Goal: Task Accomplishment & Management: Complete application form

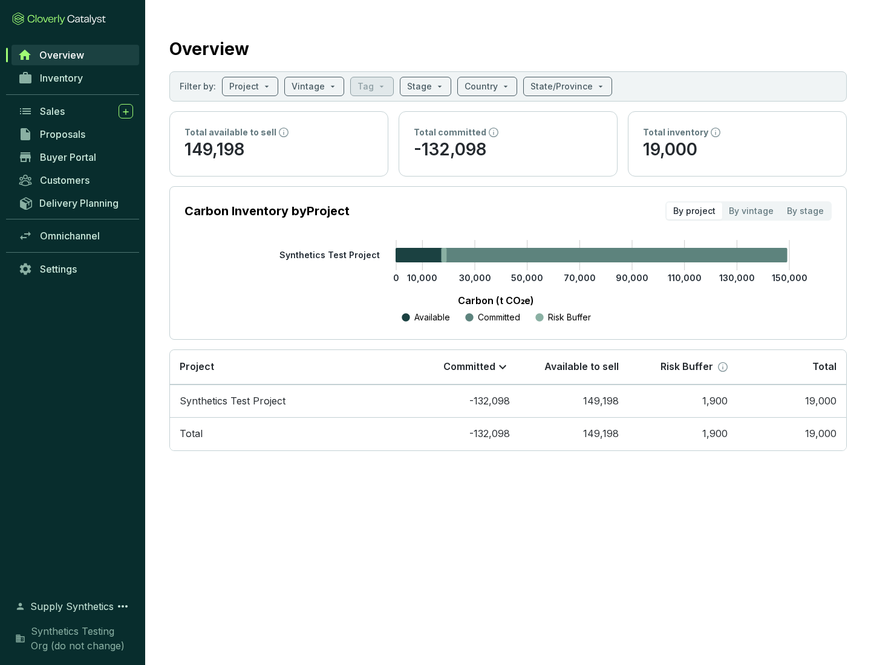
click at [76, 134] on span "Proposals" at bounding box center [62, 134] width 45 height 12
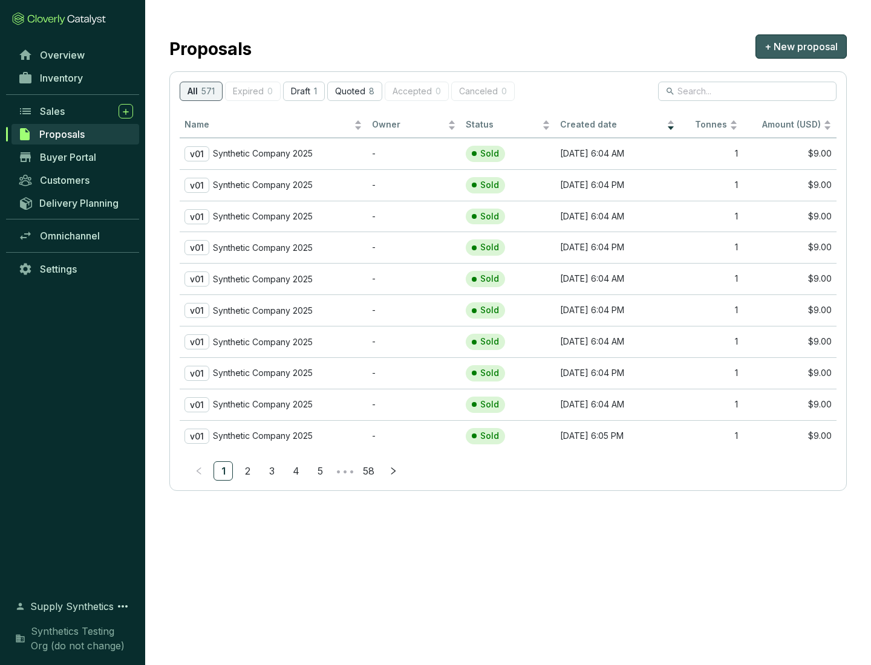
click at [801, 47] on span "+ New proposal" at bounding box center [800, 46] width 73 height 15
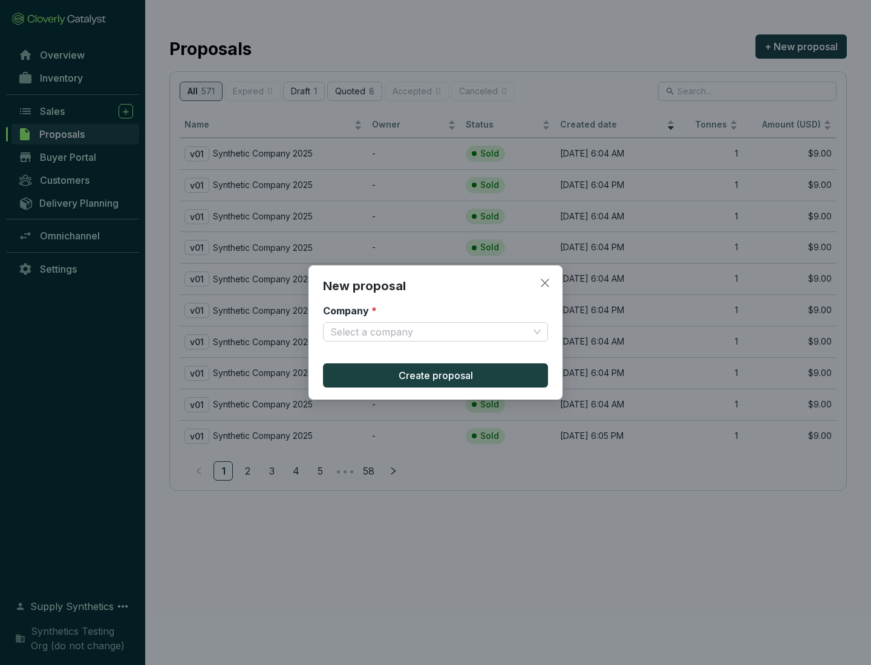
click at [429, 332] on input "Company *" at bounding box center [429, 332] width 198 height 18
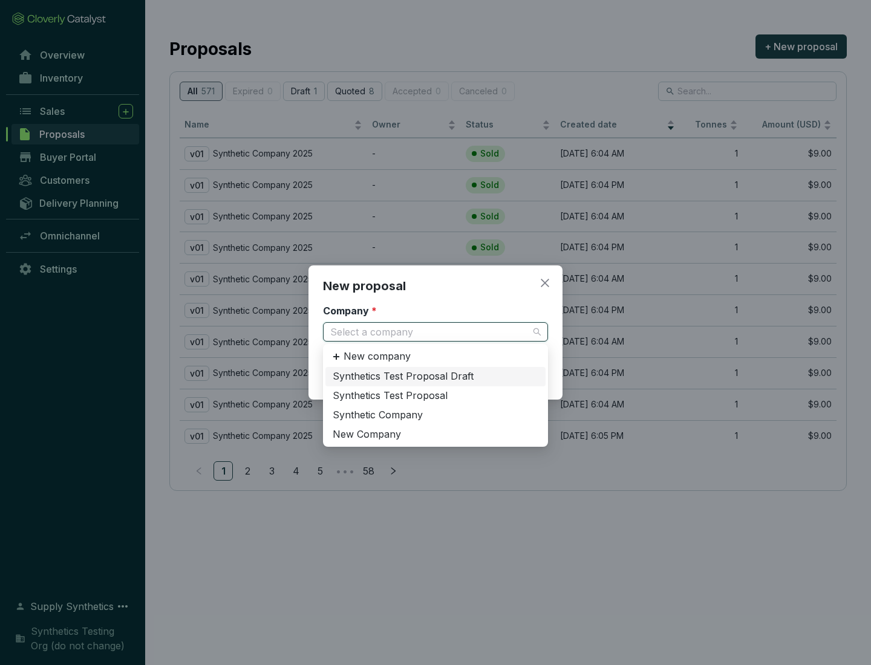
click at [435, 415] on div "Synthetic Company" at bounding box center [436, 415] width 206 height 13
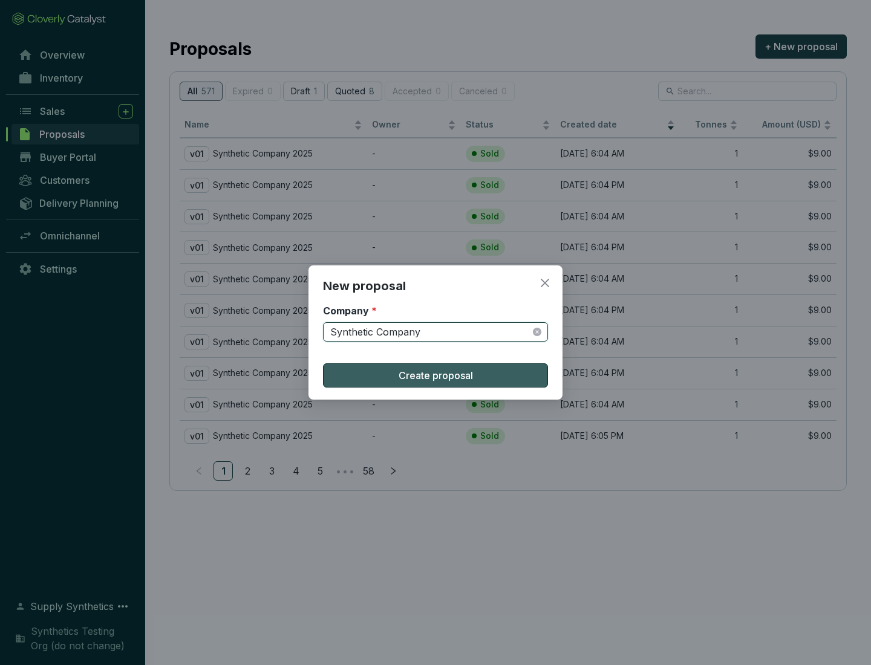
click at [435, 375] on span "Create proposal" at bounding box center [435, 375] width 74 height 15
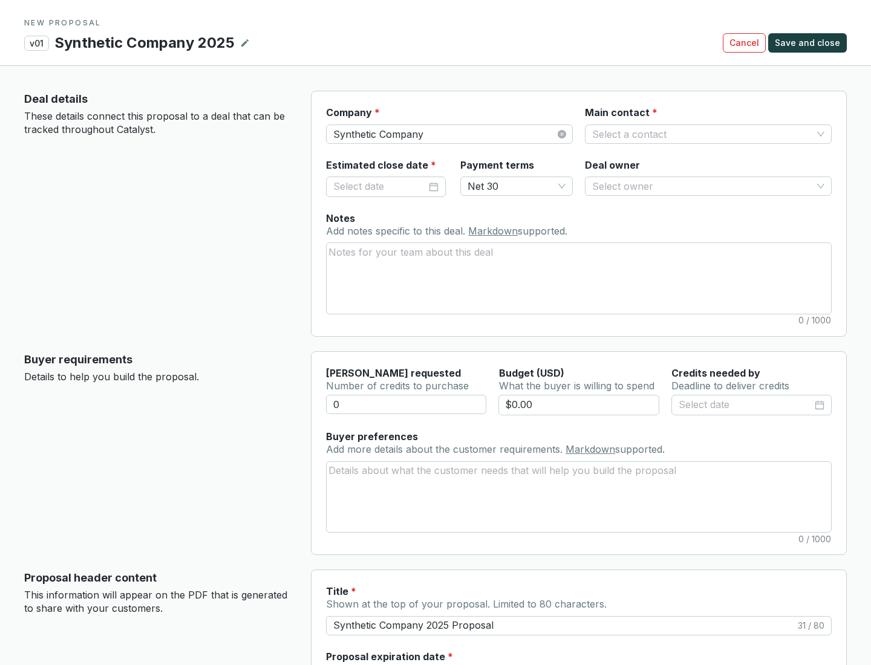
click at [702, 134] on input "Main contact *" at bounding box center [702, 134] width 220 height 18
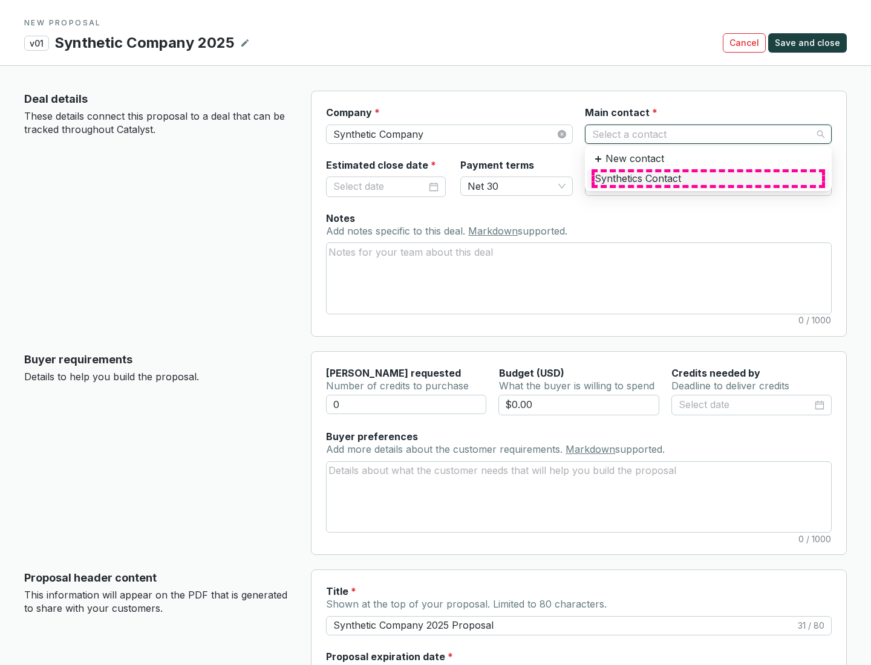
click at [707, 178] on div "Synthetics Contact" at bounding box center [707, 178] width 227 height 13
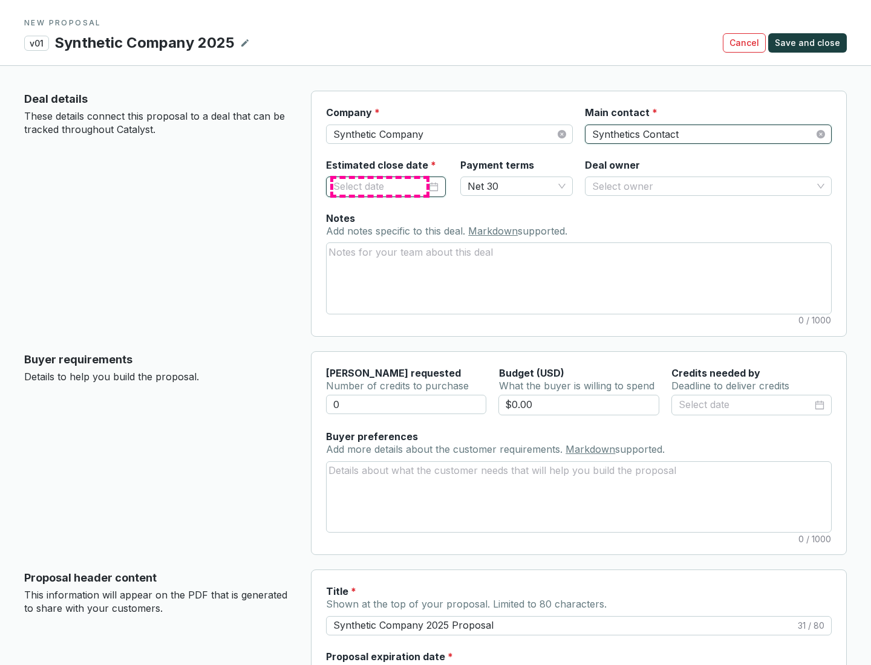
click at [380, 186] on input "Estimated close date *" at bounding box center [379, 187] width 93 height 16
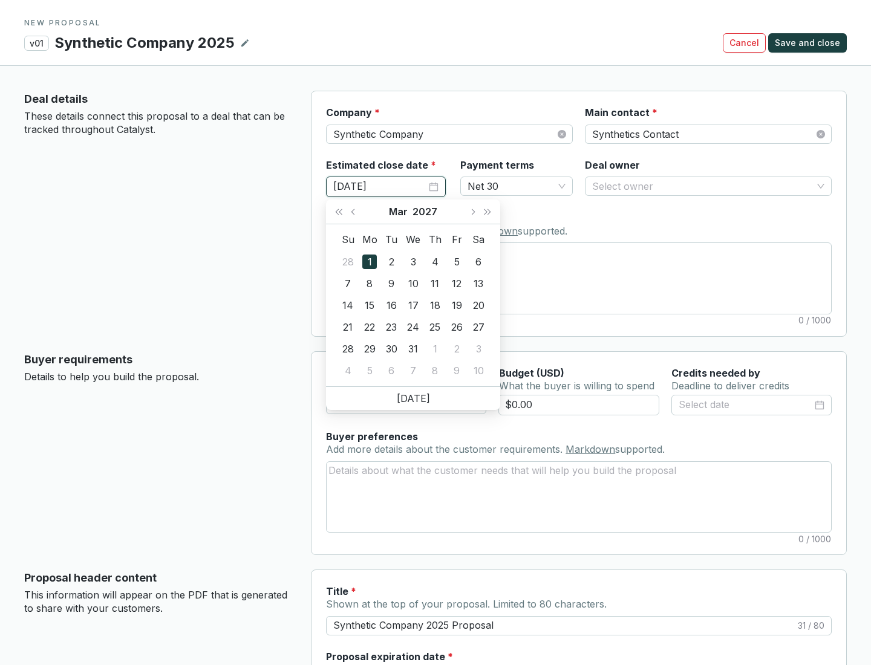
type input "[DATE]"
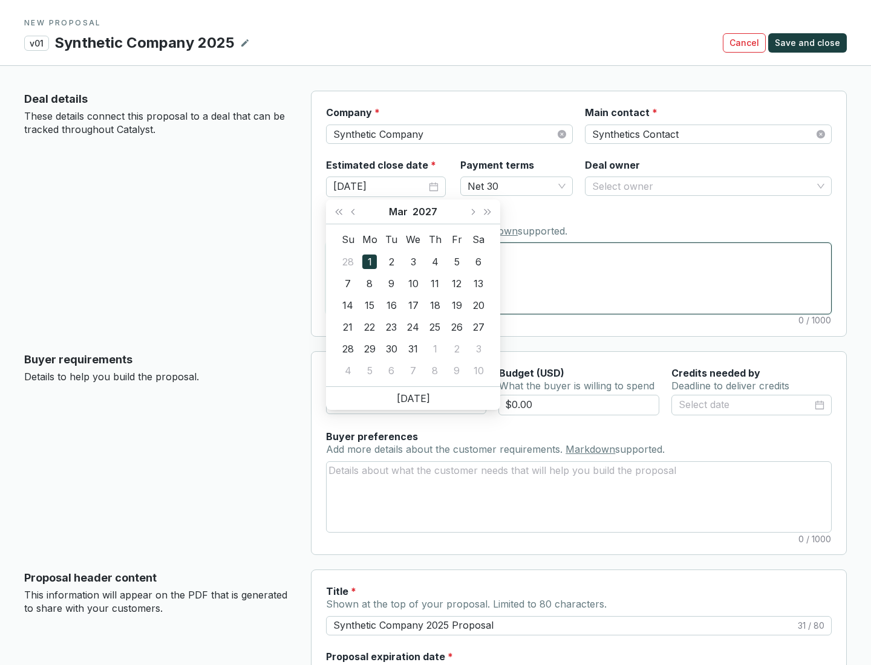
click at [579, 278] on textarea "Notes Add notes specific to this deal. Markdown supported." at bounding box center [579, 278] width 504 height 70
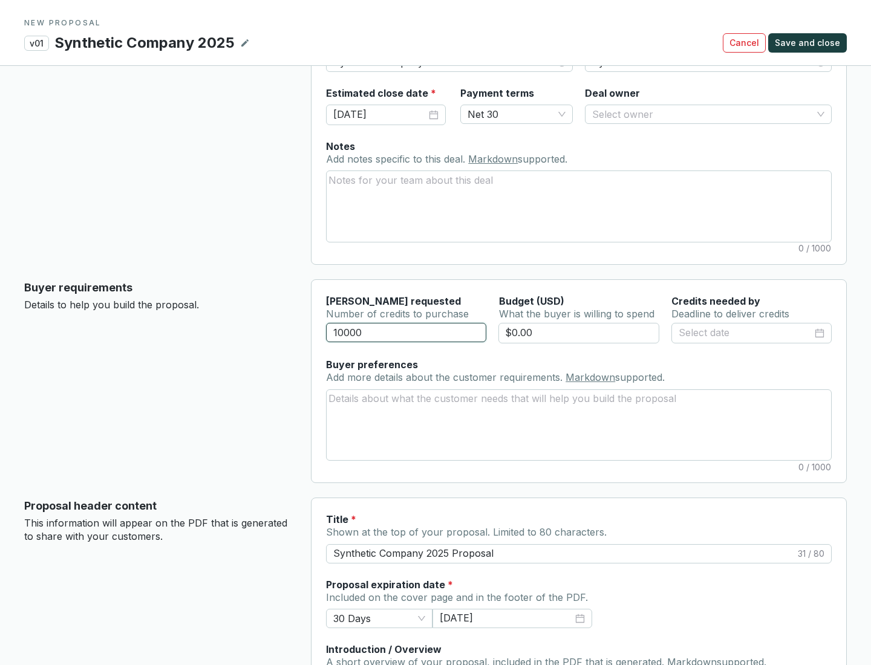
scroll to position [73, 0]
type input "10000"
type input "$0.00"
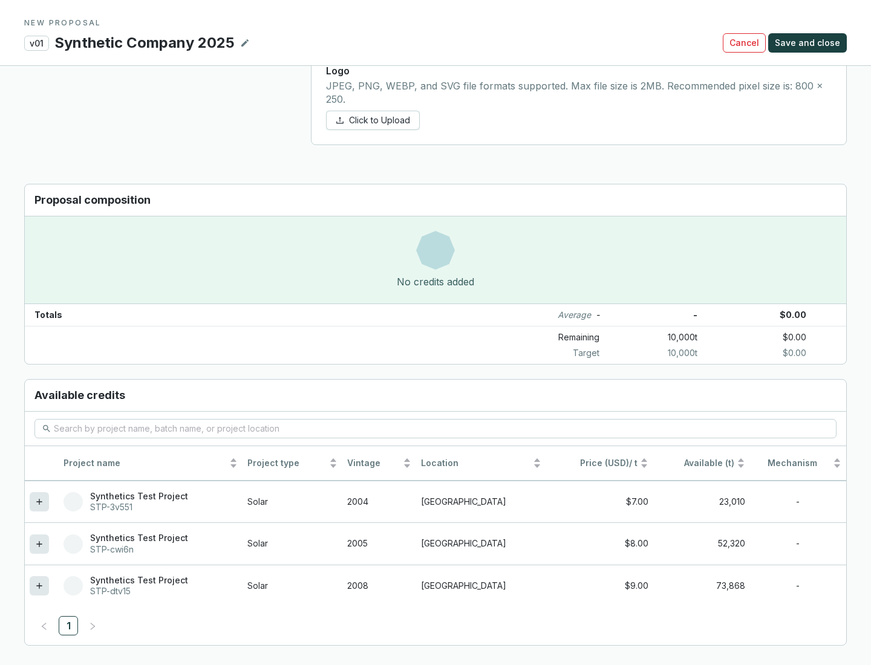
click at [39, 586] on icon at bounding box center [38, 585] width 5 height 5
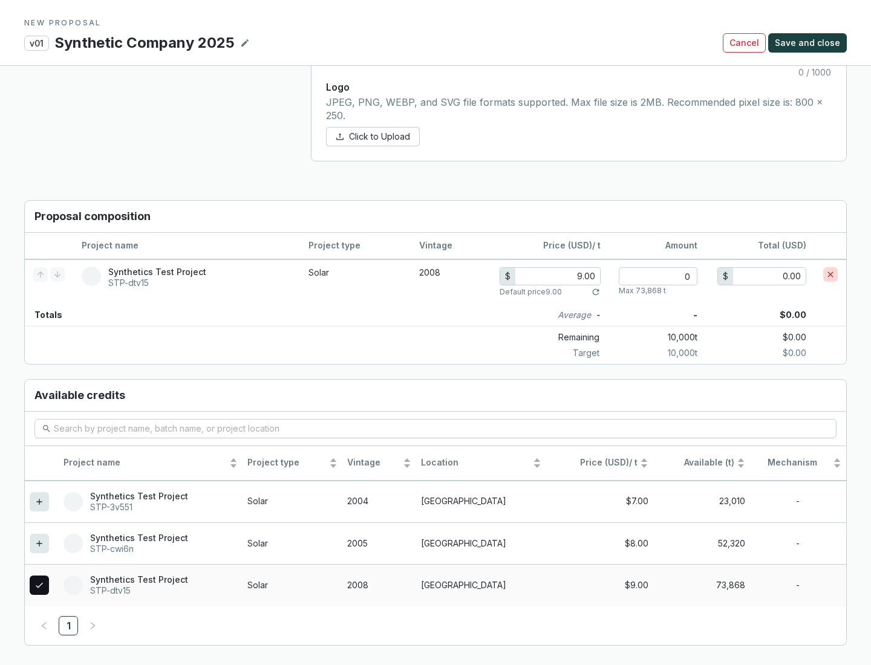
scroll to position [695, 0]
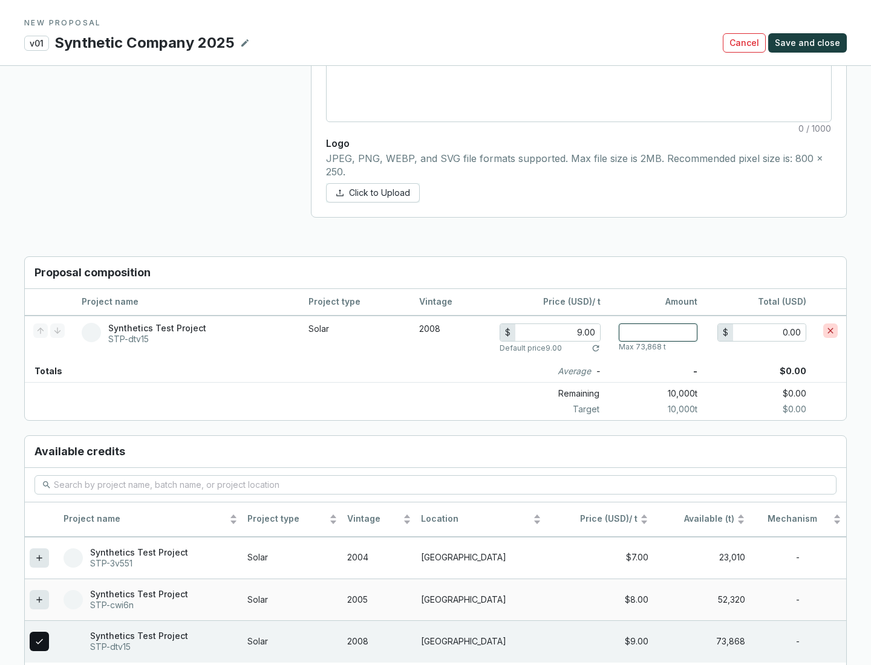
type input "1"
type input "9.00"
type input "1"
click at [809, 43] on span "Save and close" at bounding box center [807, 43] width 65 height 12
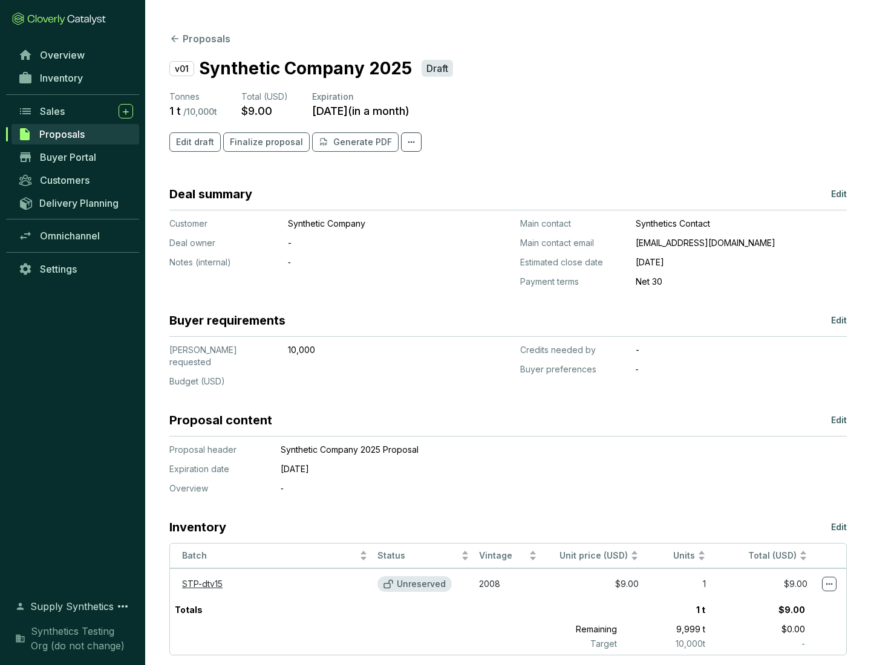
click at [262, 142] on span "Finalize proposal" at bounding box center [266, 142] width 73 height 12
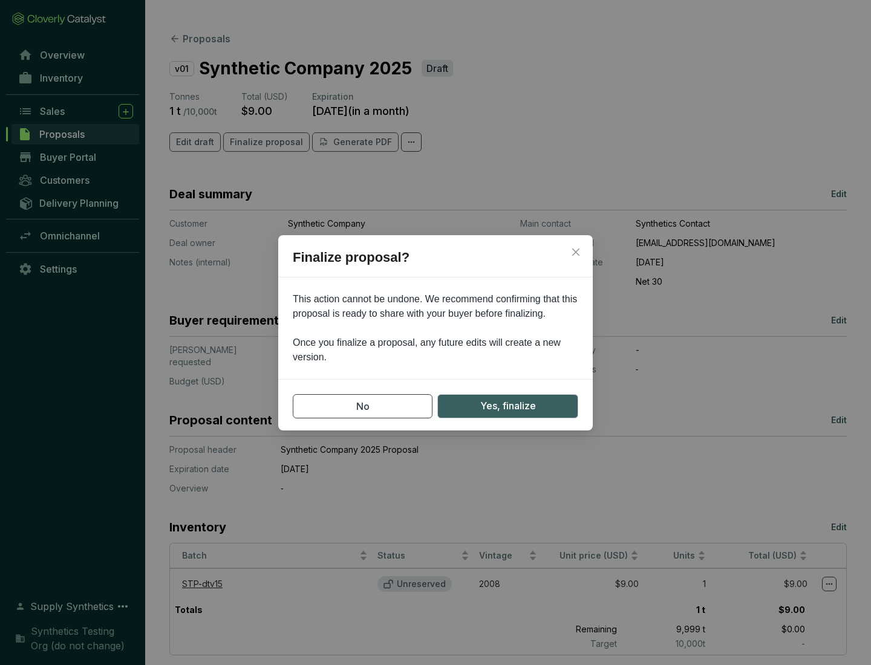
click at [507, 406] on span "Yes, finalize" at bounding box center [508, 405] width 56 height 15
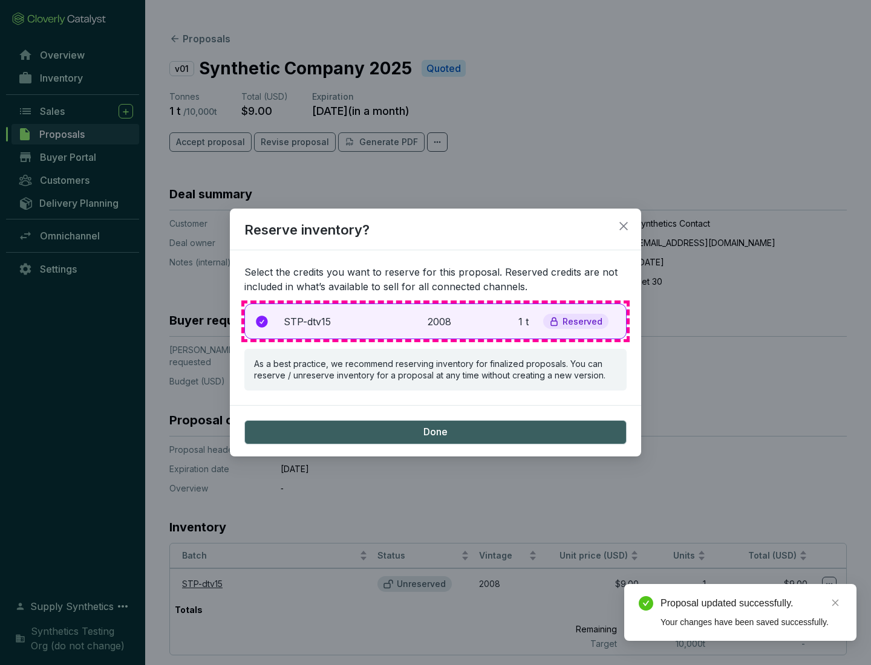
click at [435, 321] on p "2008" at bounding box center [441, 321] width 27 height 15
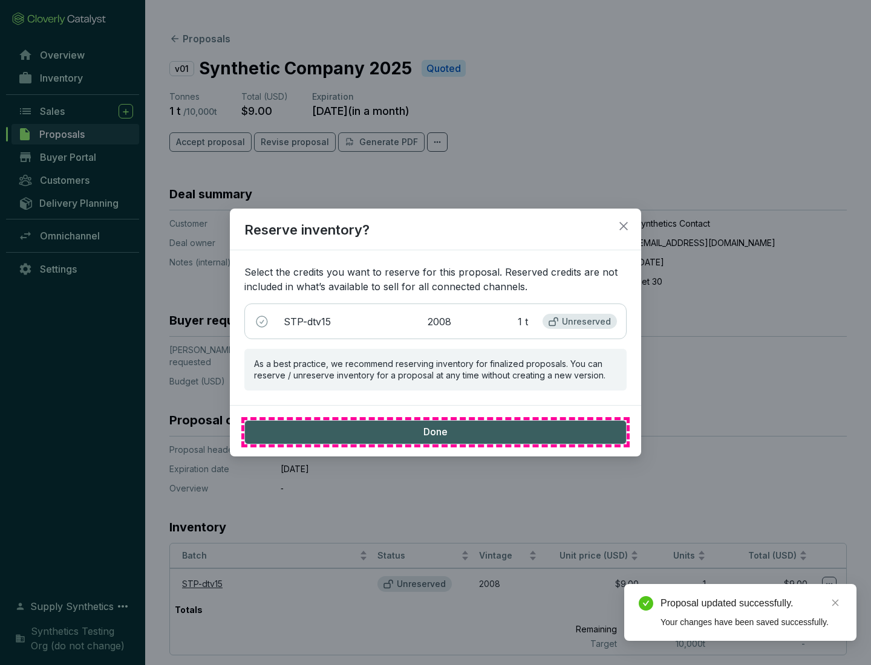
click at [435, 432] on span "Done" at bounding box center [435, 432] width 24 height 13
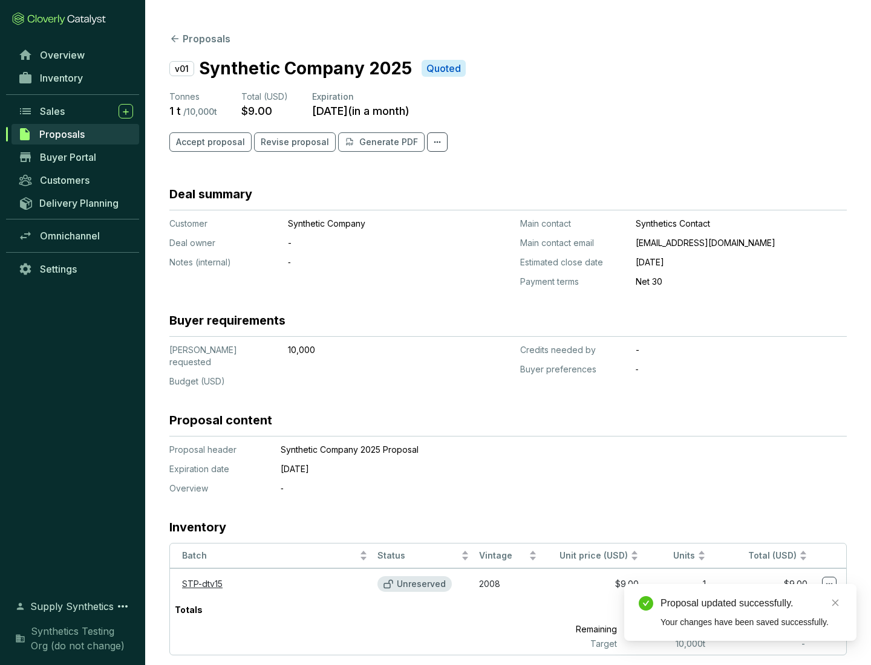
click at [751, 603] on div "Proposal updated successfully." at bounding box center [750, 603] width 181 height 15
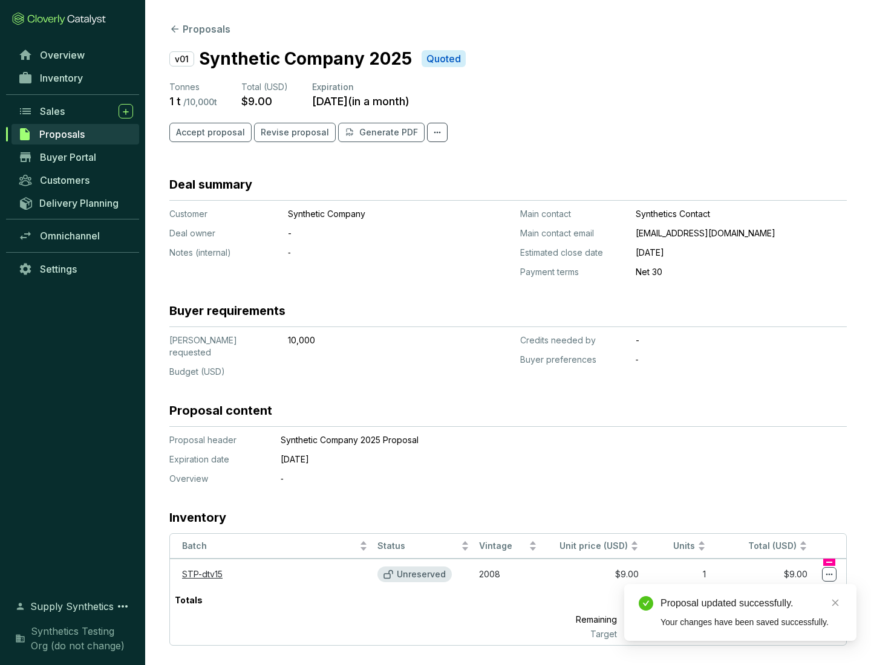
click at [829, 574] on icon at bounding box center [829, 575] width 7 height 2
click at [792, 590] on div "Proposal updated successfully. Your changes have been saved successfully." at bounding box center [740, 612] width 232 height 57
click at [751, 603] on div "Proposal updated successfully." at bounding box center [750, 603] width 181 height 15
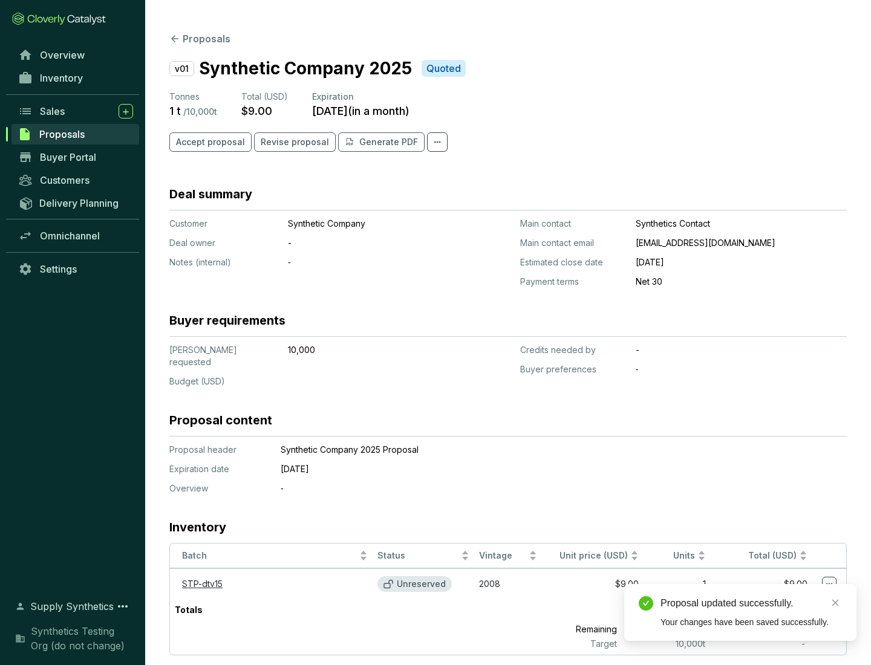
click at [209, 142] on span "Accept proposal" at bounding box center [210, 142] width 69 height 12
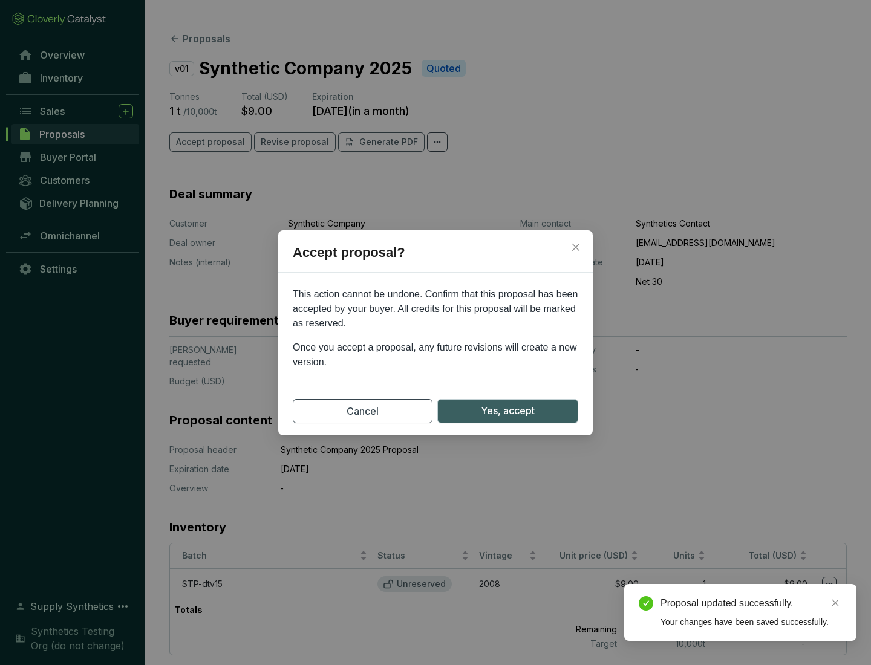
click at [507, 411] on span "Yes, accept" at bounding box center [508, 410] width 54 height 15
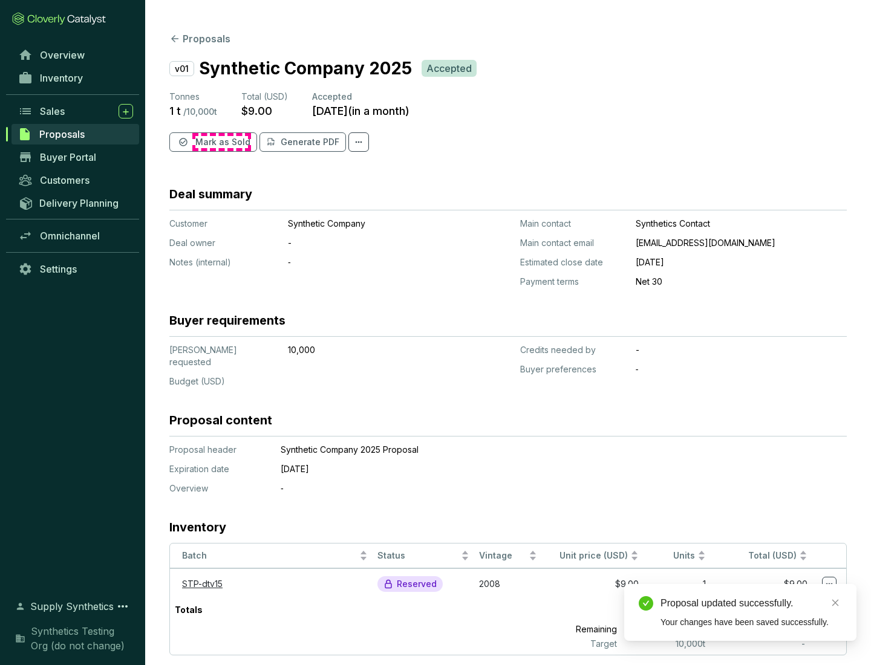
click at [221, 142] on span "Mark as Sold" at bounding box center [222, 142] width 55 height 12
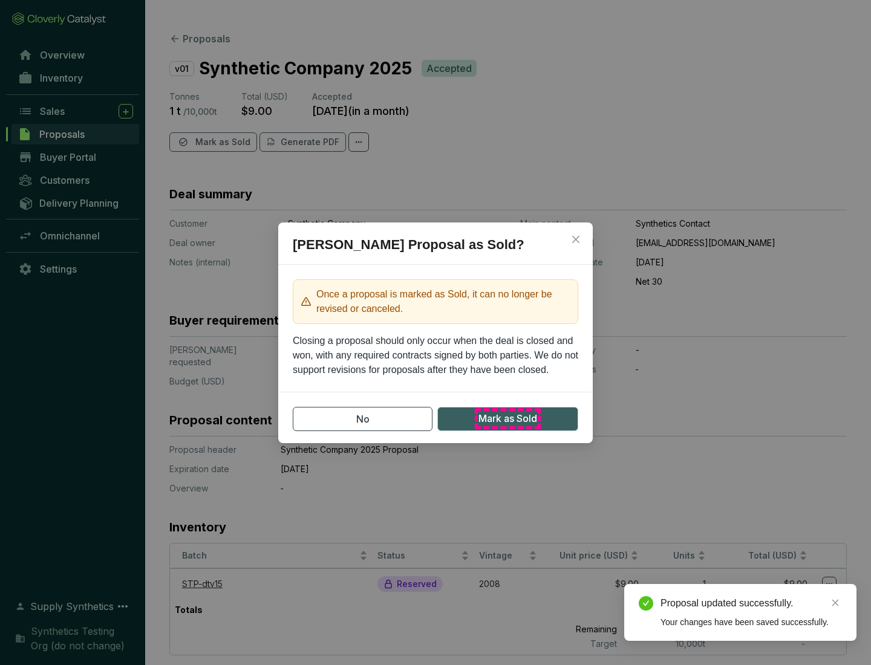
click at [507, 418] on span "Mark as Sold" at bounding box center [507, 418] width 59 height 15
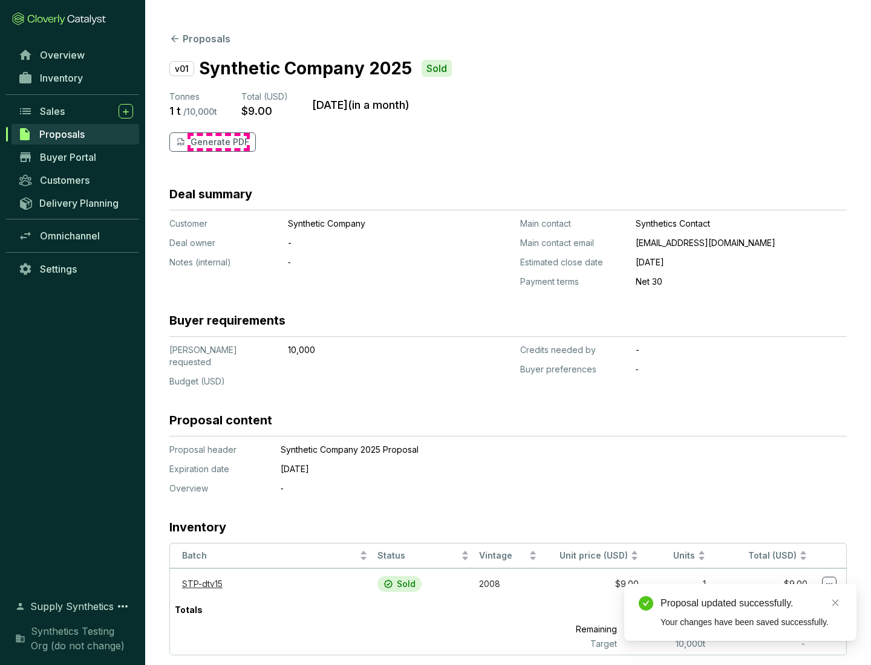
click at [218, 142] on p "Generate PDF" at bounding box center [219, 142] width 59 height 12
click at [751, 590] on div "Download Complete" at bounding box center [750, 590] width 181 height 15
